Goal: Communication & Community: Answer question/provide support

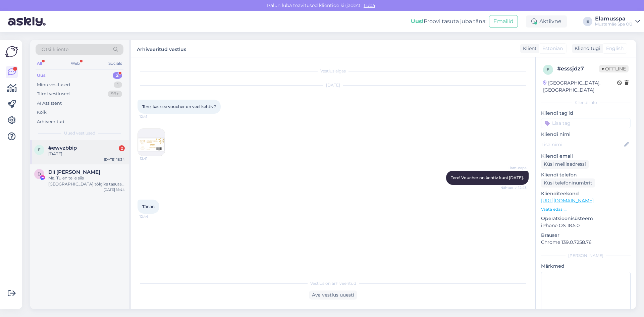
click at [97, 149] on div "#ewvzbbip 2" at bounding box center [86, 148] width 77 height 6
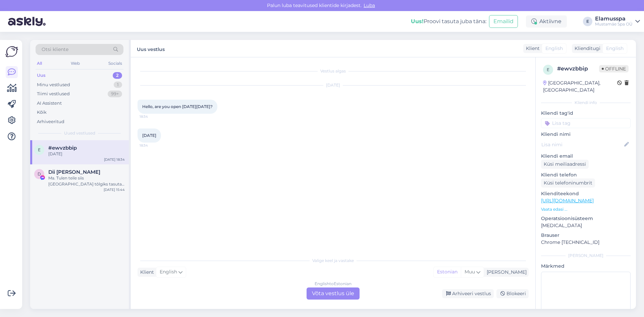
click at [338, 290] on div "English to Estonian Võta vestlus üle" at bounding box center [333, 294] width 53 height 12
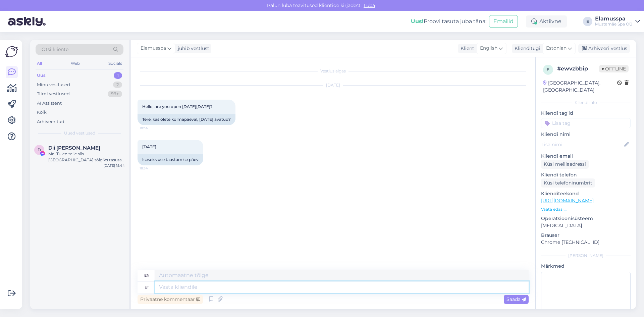
click at [307, 288] on textarea at bounding box center [342, 287] width 374 height 11
type textarea "Tere,"
type textarea "Hello,"
type textarea "Tere, olem"
type textarea "Hello, let's be."
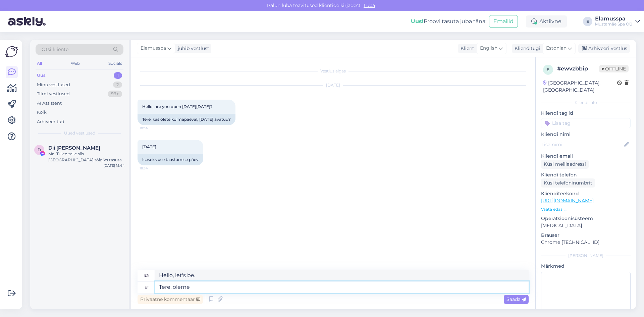
type textarea "Tere, oleme"
type textarea "Hello, we are"
type textarea "Tere, oleme tavapär"
type textarea "Hello, we are normal."
type textarea "Tere, oleme tavapäraselt"
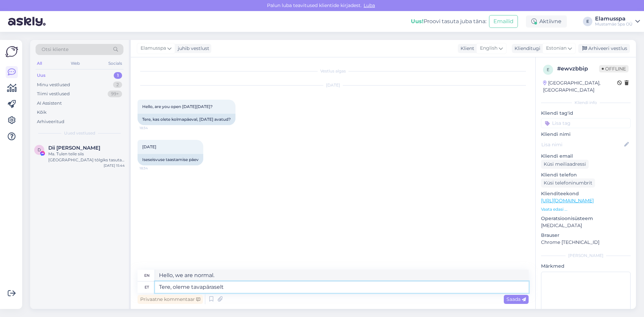
type textarea "Hello, we are open as usual."
type textarea "Tere, oleme tavapäraselt [PERSON_NAME]."
click at [524, 304] on div "Privaatne kommentaar Saada" at bounding box center [333, 299] width 391 height 13
click at [519, 296] on span "Saada" at bounding box center [516, 299] width 19 height 6
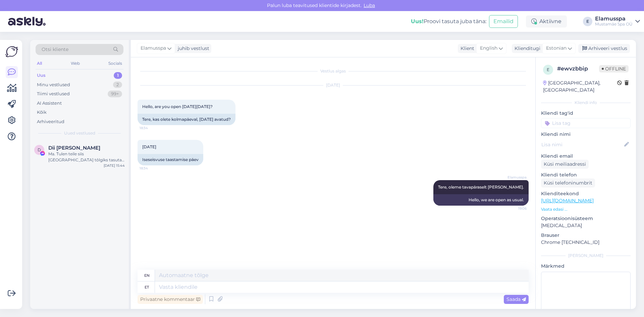
drag, startPoint x: 595, startPoint y: 45, endPoint x: 448, endPoint y: 74, distance: 149.4
click at [595, 45] on div "Arhiveeri vestlus" at bounding box center [605, 48] width 52 height 9
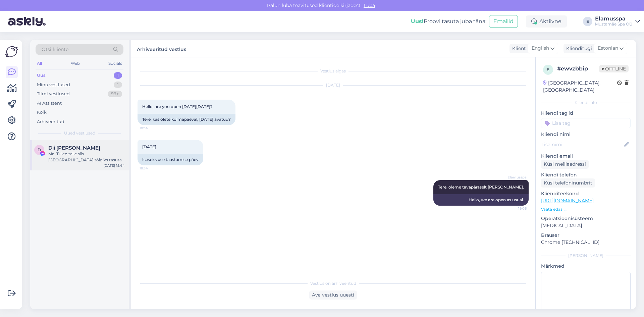
click at [108, 163] on div "[DATE] 15:44" at bounding box center [114, 165] width 21 height 5
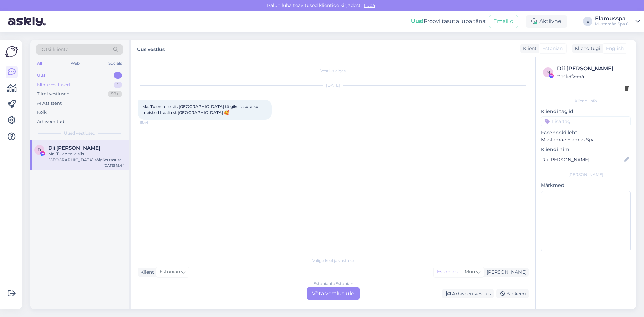
click at [109, 87] on div "Minu vestlused 1" at bounding box center [80, 84] width 88 height 9
click at [98, 148] on span "[EMAIL_ADDRESS][DOMAIN_NAME]" at bounding box center [83, 148] width 70 height 6
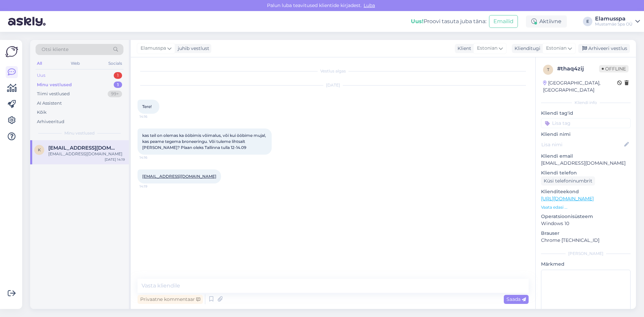
click at [115, 77] on div "1" at bounding box center [118, 75] width 8 height 7
click at [100, 145] on div "D Dii [PERSON_NAME] Ma. Tulen teile siis [GEOGRAPHIC_DATA] tõlgiks tasuta kui m…" at bounding box center [79, 155] width 99 height 30
